Goal: Information Seeking & Learning: Check status

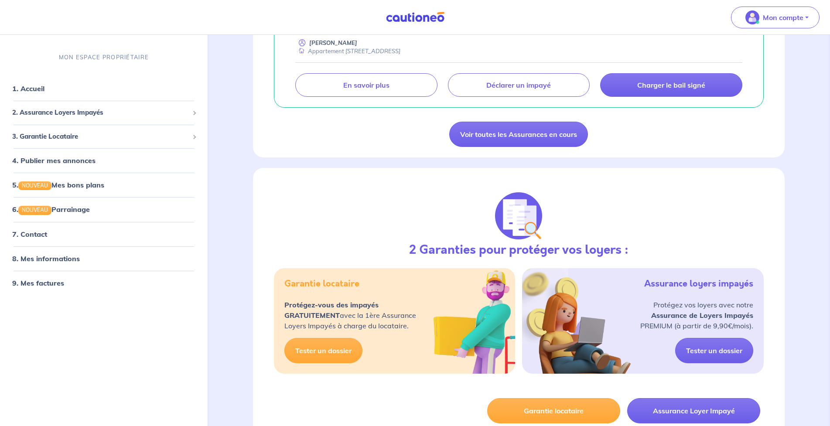
scroll to position [174, 0]
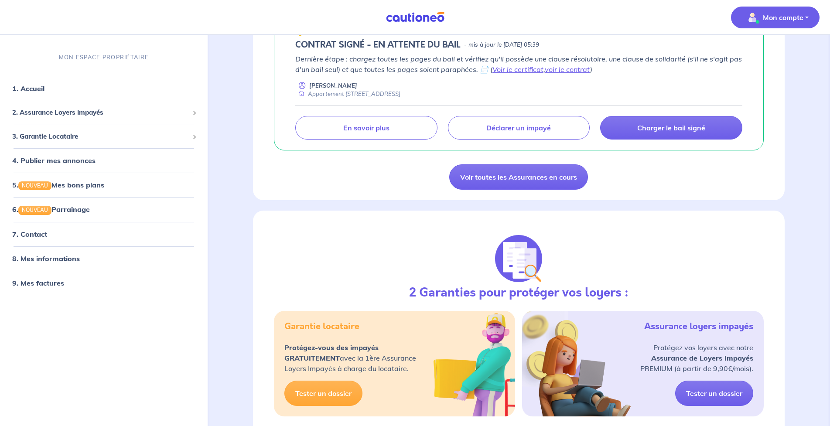
click at [785, 12] on p "Mon compte" at bounding box center [783, 17] width 41 height 10
click at [767, 52] on link "Mes informations" at bounding box center [766, 54] width 70 height 14
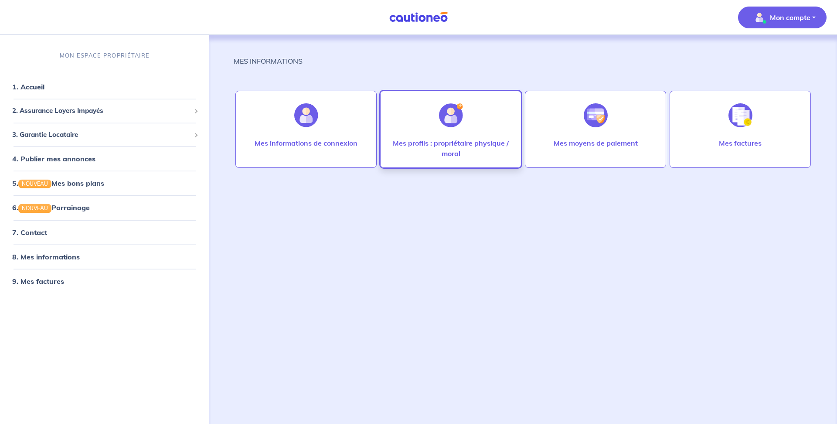
click at [456, 146] on p "Mes profils : propriétaire physique / moral" at bounding box center [450, 148] width 123 height 21
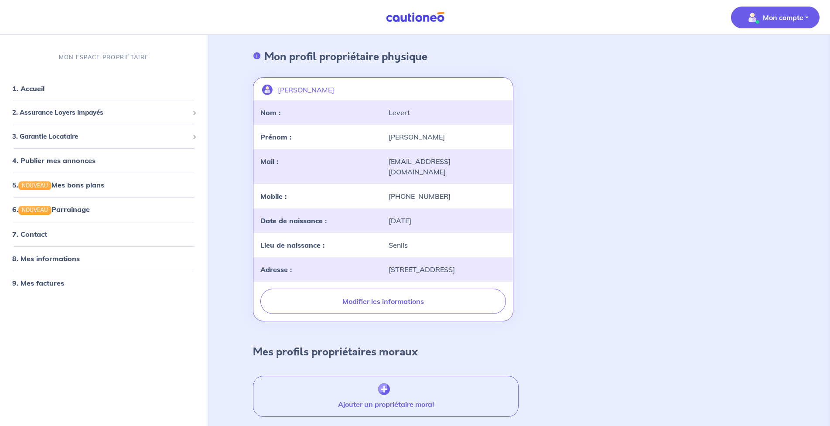
scroll to position [66, 0]
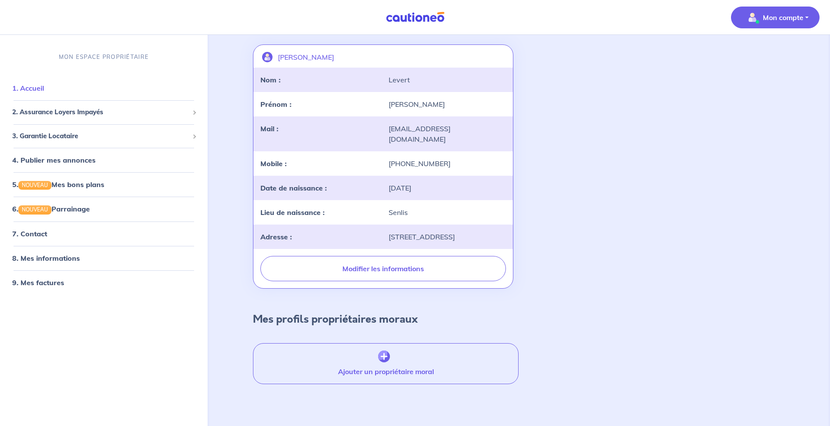
click at [12, 91] on link "1. Accueil" at bounding box center [28, 88] width 32 height 9
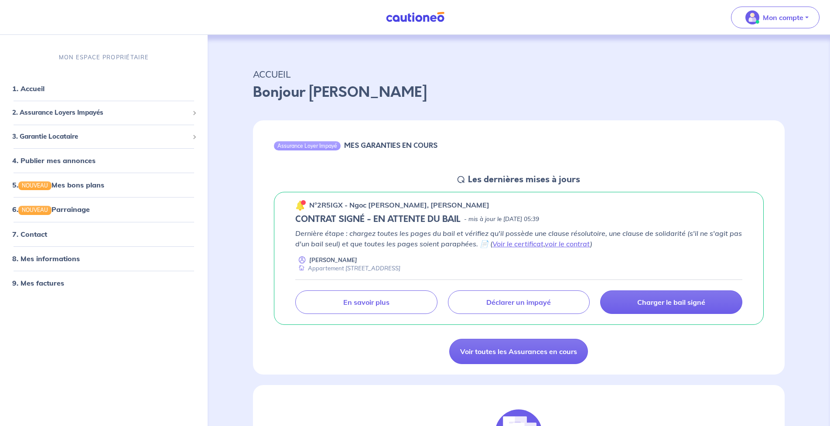
click at [663, 245] on p "Dernière étape : chargez toutes les pages du bail et vérifiez qu'il possède une…" at bounding box center [518, 238] width 447 height 21
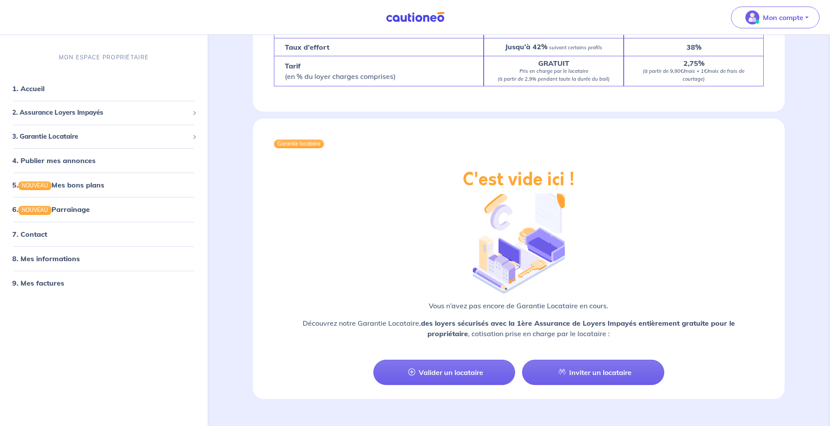
scroll to position [847, 0]
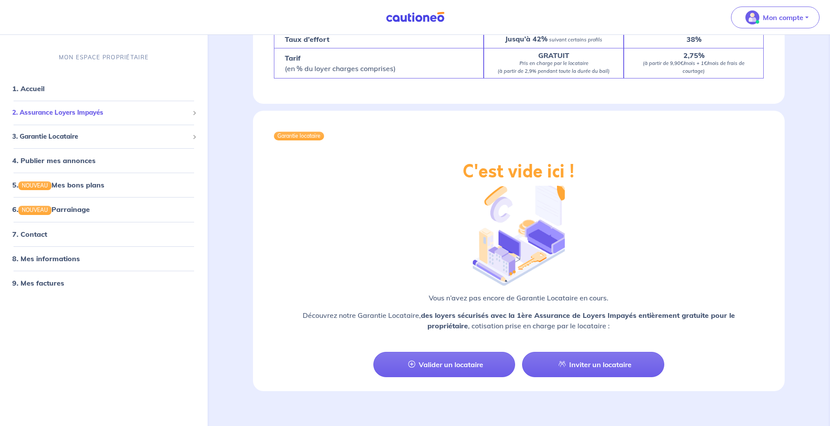
click at [58, 112] on span "2. Assurance Loyers Impayés" at bounding box center [100, 113] width 177 height 10
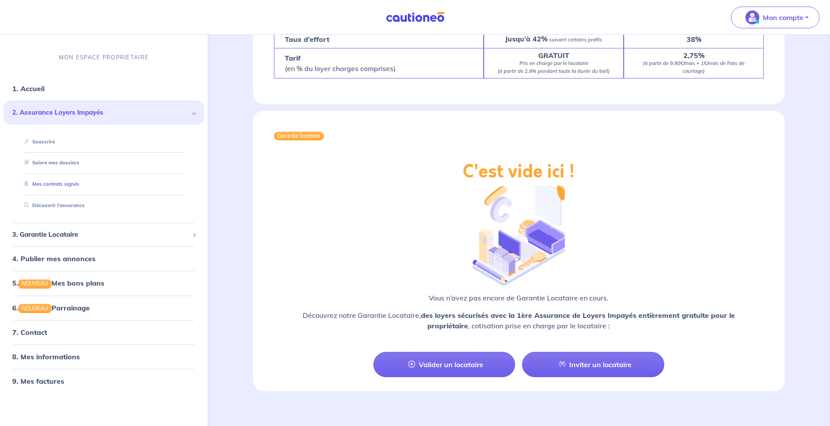
click at [69, 184] on link "Mes contrats signés" at bounding box center [49, 184] width 59 height 6
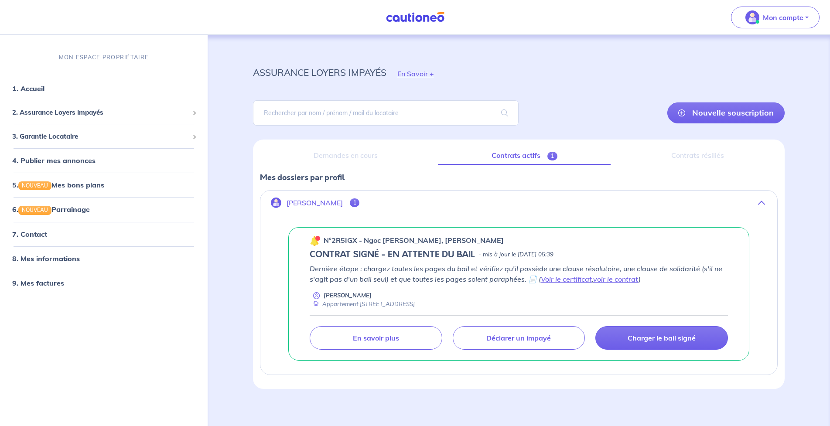
scroll to position [7, 0]
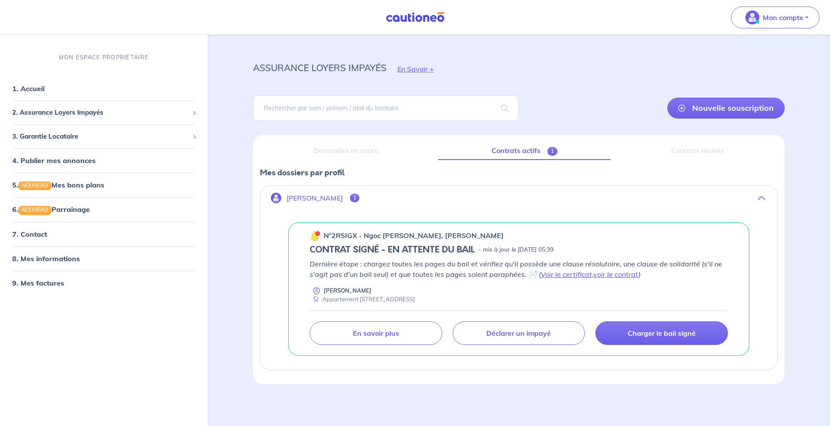
click at [525, 152] on link "Contrats actifs 1" at bounding box center [524, 151] width 173 height 18
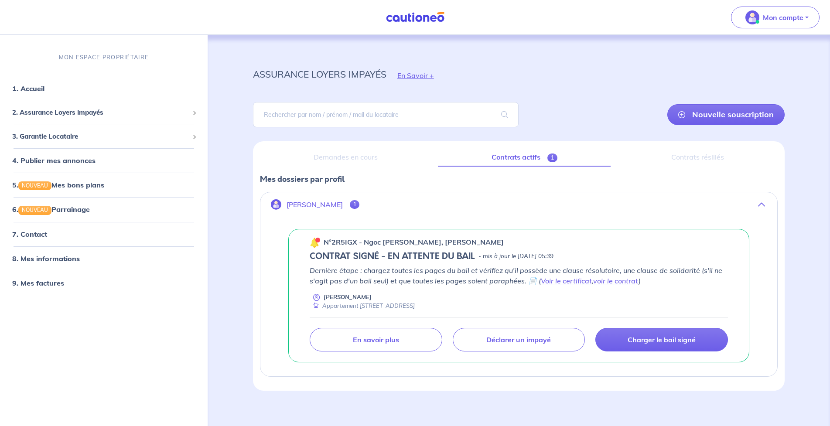
click at [350, 204] on span "1" at bounding box center [355, 204] width 10 height 9
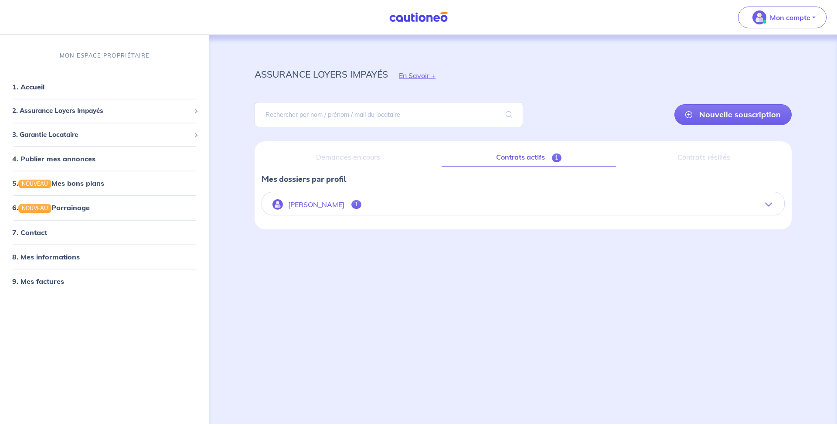
click at [339, 204] on button "[PERSON_NAME] 1" at bounding box center [523, 204] width 522 height 21
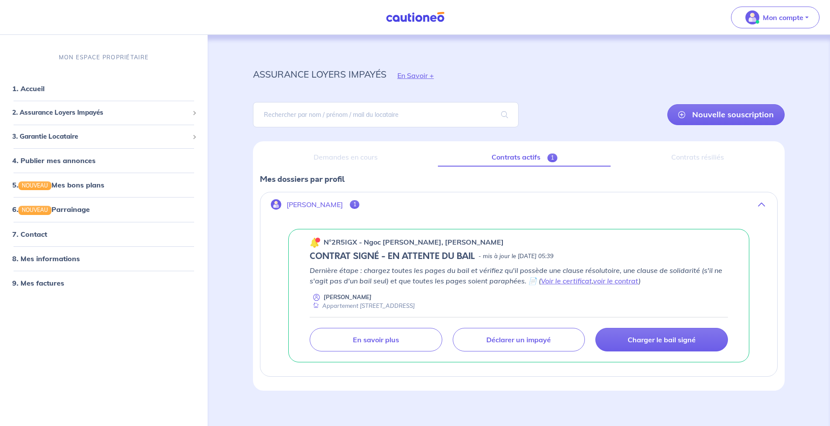
click at [691, 158] on div "Contrats résiliés" at bounding box center [697, 157] width 160 height 18
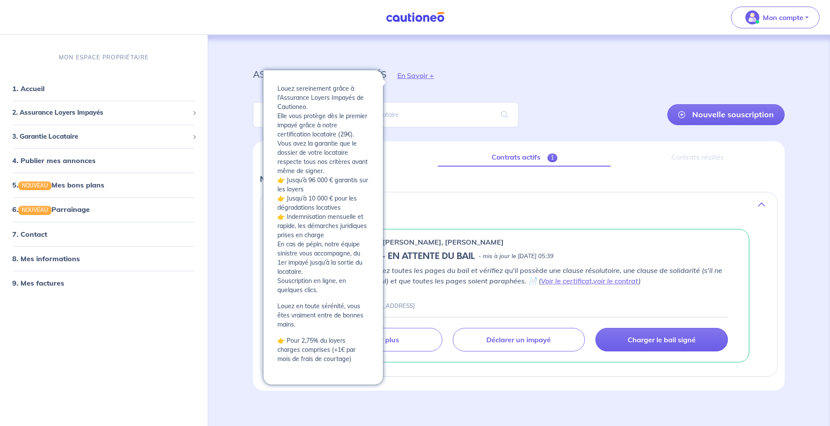
click at [402, 75] on button "En Savoir +" at bounding box center [415, 75] width 58 height 25
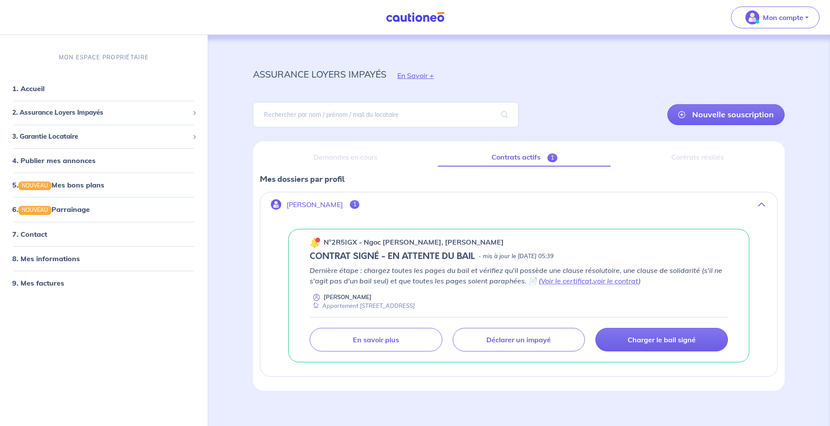
click at [560, 74] on div "assurance loyers impayés En Savoir +" at bounding box center [518, 75] width 573 height 39
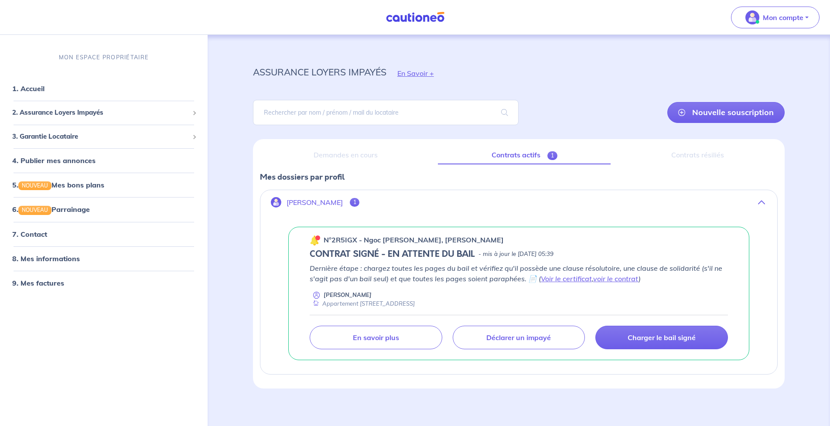
scroll to position [7, 0]
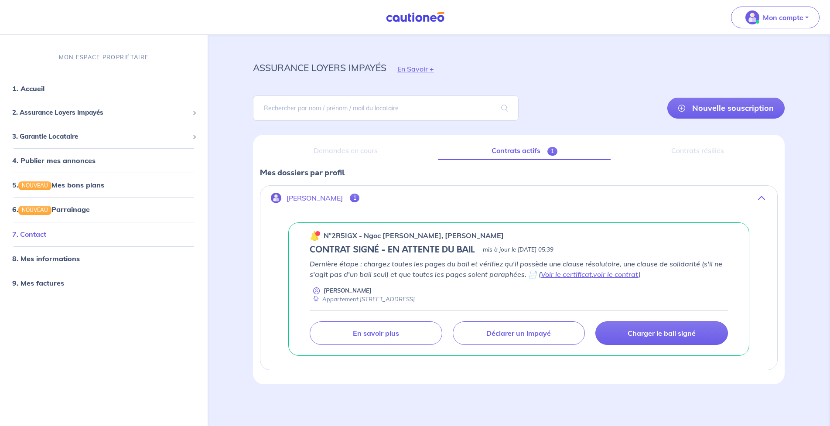
click at [36, 235] on link "7. Contact" at bounding box center [29, 233] width 34 height 9
click at [46, 284] on link "9. Mes factures" at bounding box center [37, 282] width 51 height 9
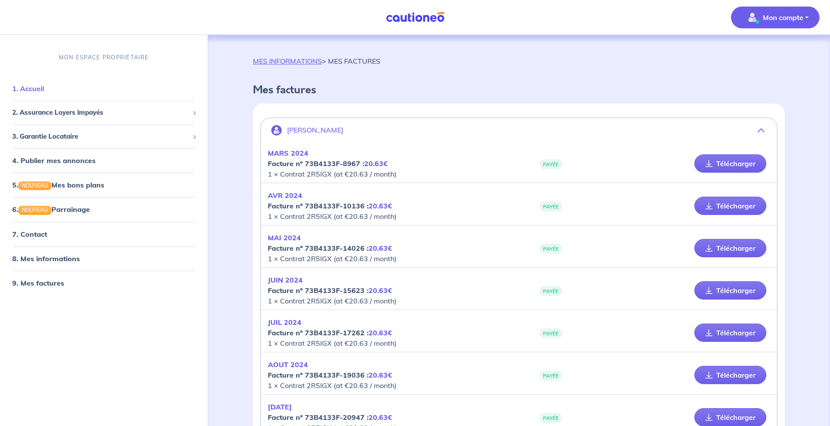
click at [31, 91] on link "1. Accueil" at bounding box center [28, 88] width 32 height 9
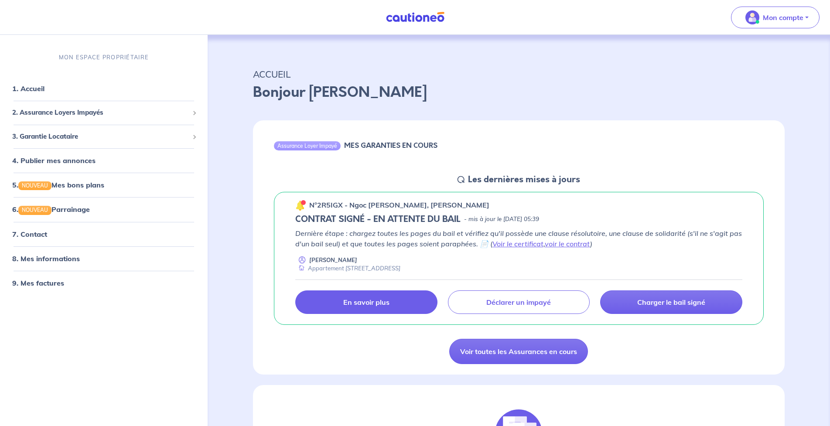
click at [329, 303] on link "En savoir plus" at bounding box center [366, 302] width 142 height 24
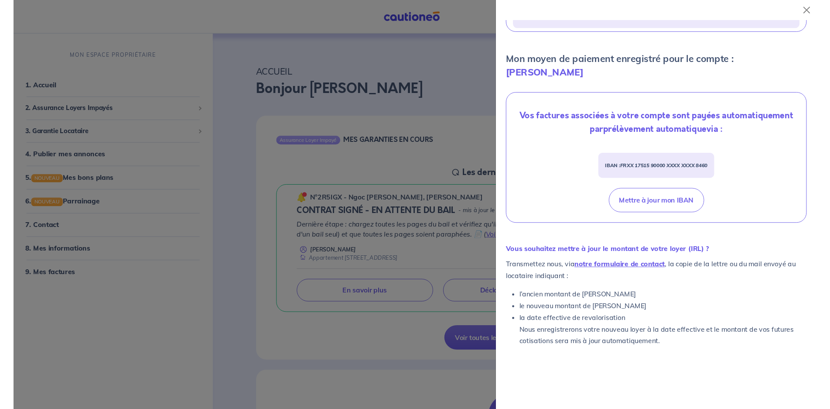
scroll to position [262, 0]
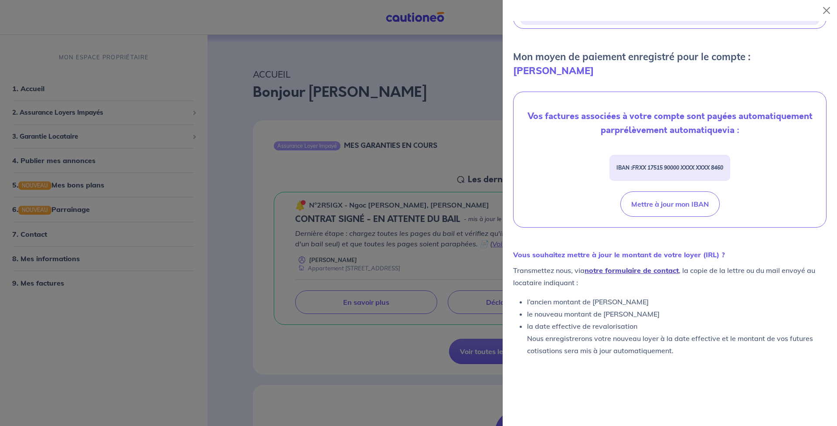
click at [645, 266] on link "notre formulaire de contact" at bounding box center [632, 270] width 94 height 9
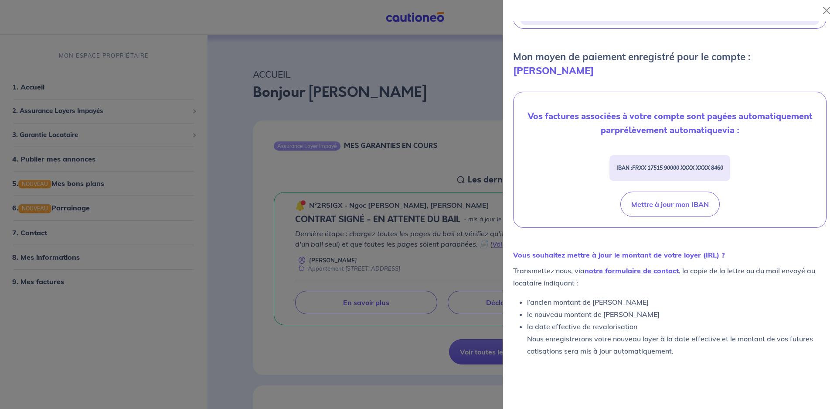
click at [402, 165] on div at bounding box center [418, 204] width 837 height 409
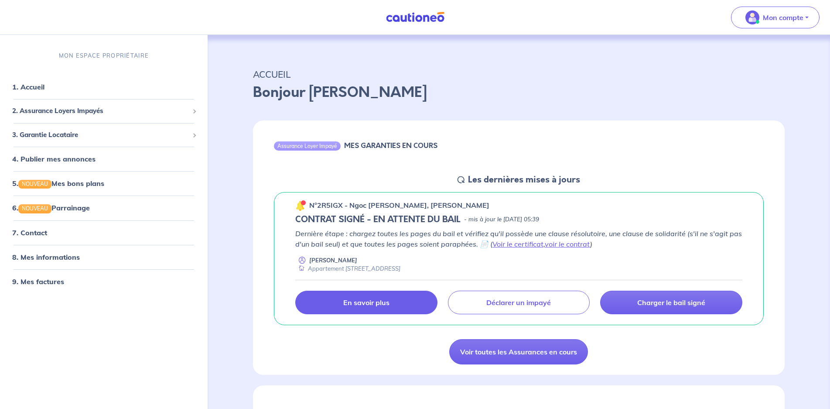
click at [391, 303] on link "En savoir plus" at bounding box center [366, 302] width 142 height 24
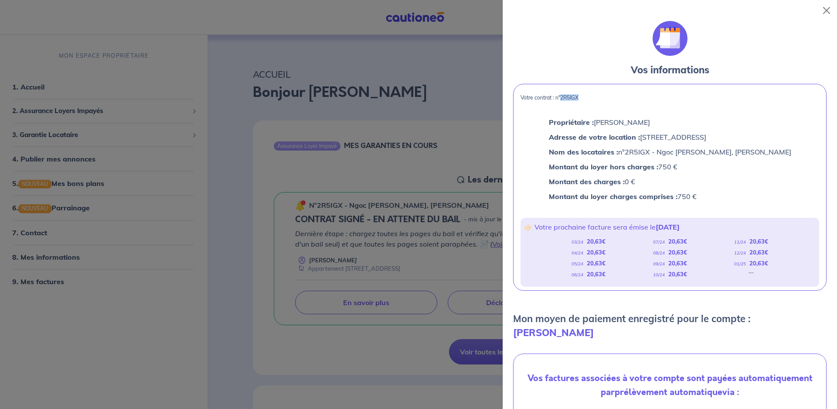
drag, startPoint x: 580, startPoint y: 98, endPoint x: 562, endPoint y: 99, distance: 17.9
click at [562, 99] on p "Votre contrat : n°2R5IGX" at bounding box center [670, 98] width 299 height 6
copy p "2R5IGX"
click at [655, 173] on div "Montant du loyer hors charges : 750 €" at bounding box center [670, 166] width 246 height 15
drag, startPoint x: 455, startPoint y: 161, endPoint x: 450, endPoint y: 172, distance: 11.9
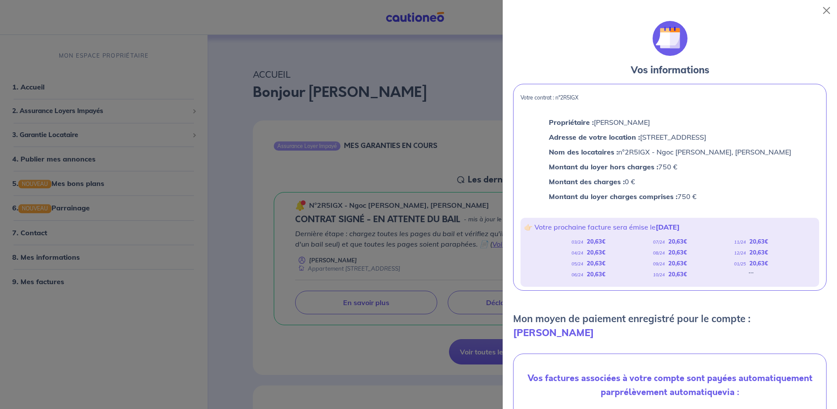
click at [456, 160] on div at bounding box center [418, 204] width 837 height 409
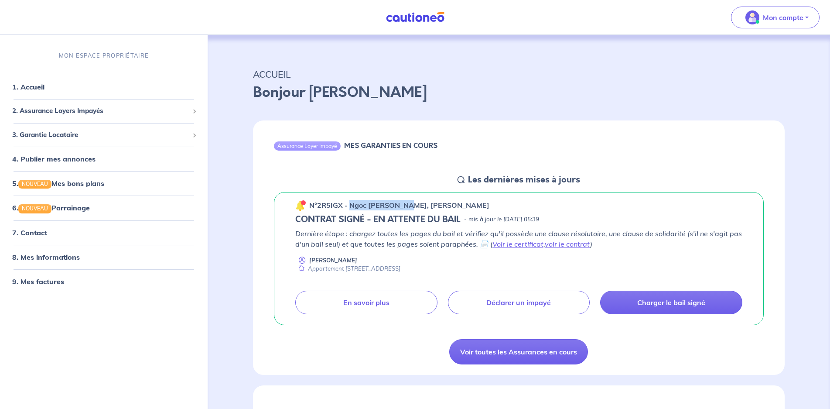
drag, startPoint x: 348, startPoint y: 205, endPoint x: 406, endPoint y: 209, distance: 57.7
click at [406, 209] on p "n°2R5IGX - Ngoc [PERSON_NAME], [PERSON_NAME]" at bounding box center [399, 205] width 180 height 10
copy p "Ngoc [PERSON_NAME]"
click at [524, 209] on div "n°2R5IGX - Ngoc [PERSON_NAME], [PERSON_NAME]" at bounding box center [518, 204] width 447 height 11
drag, startPoint x: 348, startPoint y: 208, endPoint x: 478, endPoint y: 209, distance: 129.5
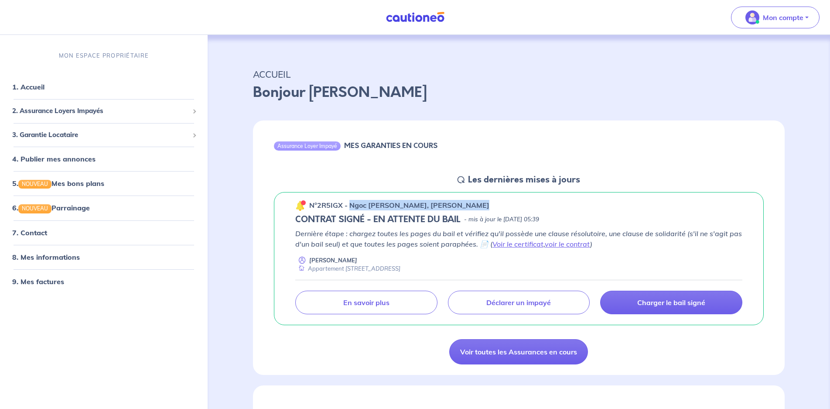
click at [478, 209] on div "n°2R5IGX - Ngoc [PERSON_NAME], [PERSON_NAME]" at bounding box center [518, 204] width 447 height 11
copy p "Ngoc [PERSON_NAME], [PERSON_NAME]"
